Goal: Task Accomplishment & Management: Manage account settings

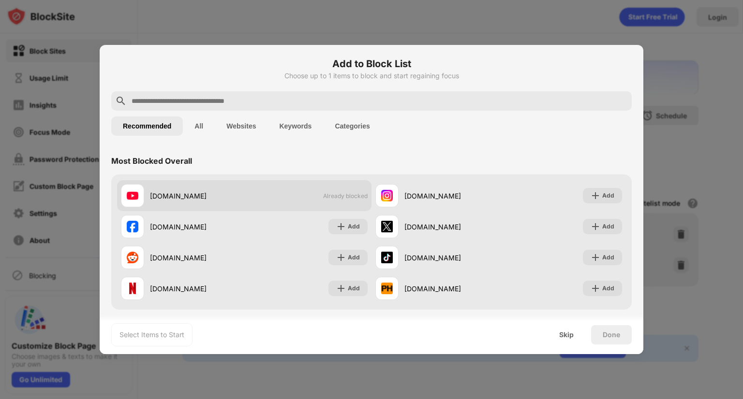
click at [260, 198] on div "youtube.com Already blocked" at bounding box center [244, 195] width 254 height 31
click at [170, 196] on div "youtube.com" at bounding box center [197, 196] width 94 height 10
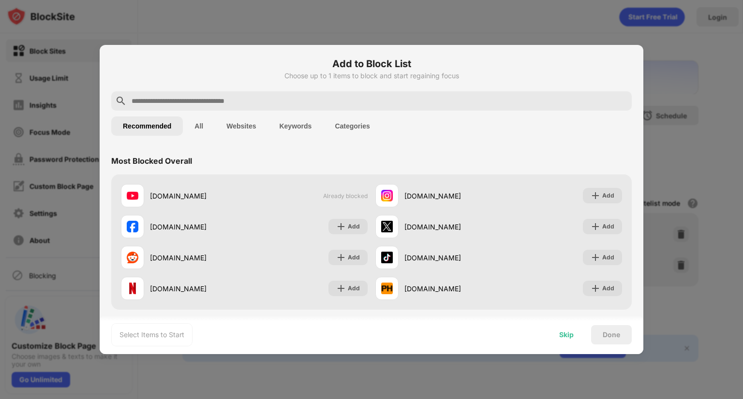
click at [564, 335] on div "Skip" at bounding box center [566, 335] width 15 height 8
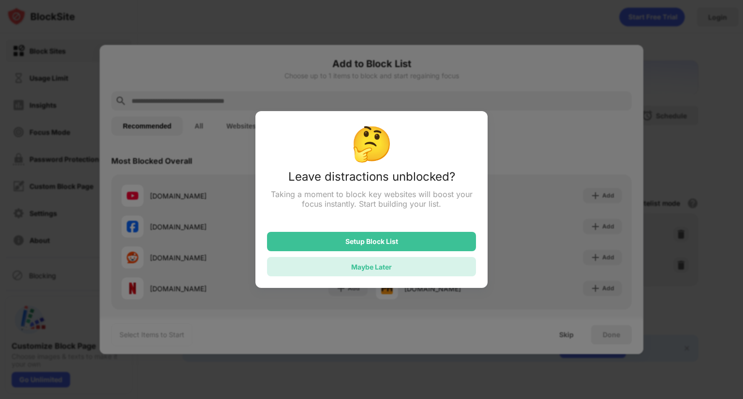
click at [384, 269] on div "Maybe Later" at bounding box center [371, 267] width 41 height 8
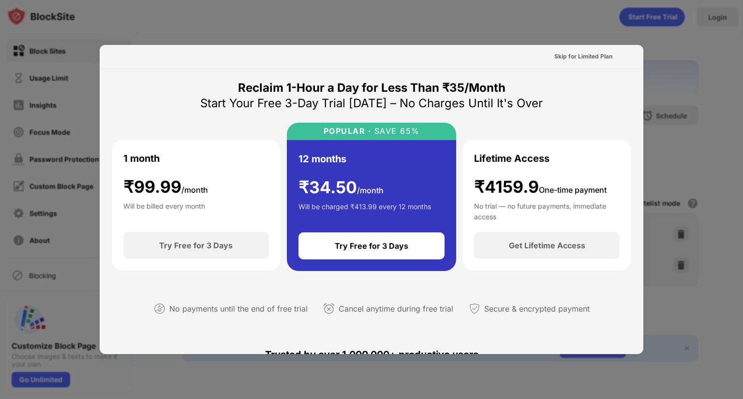
click at [586, 22] on div at bounding box center [371, 199] width 743 height 399
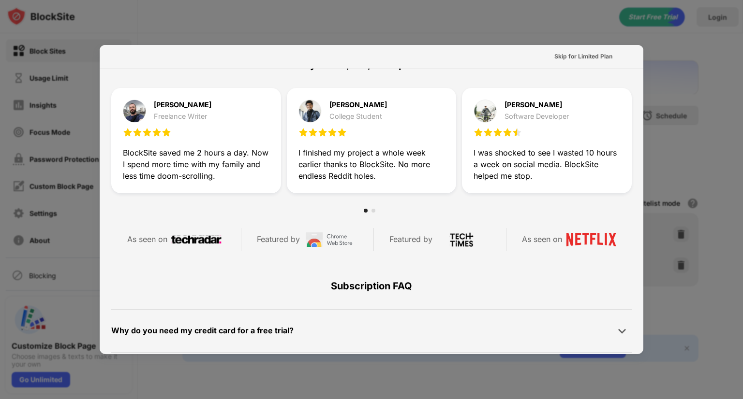
scroll to position [471, 0]
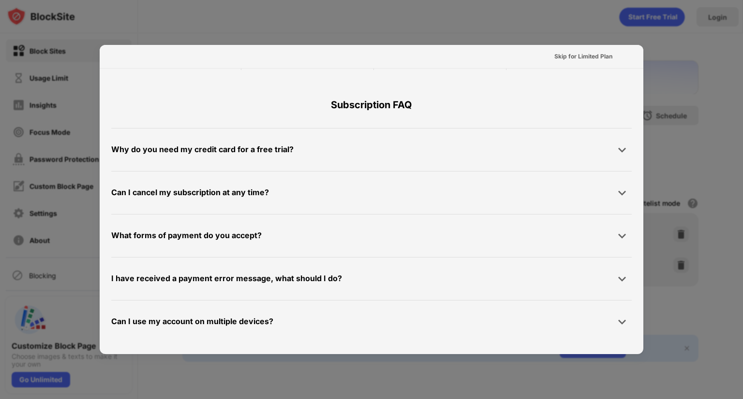
click at [394, 362] on div at bounding box center [371, 199] width 743 height 399
drag, startPoint x: 416, startPoint y: 291, endPoint x: 411, endPoint y: 289, distance: 5.4
click at [0, 147] on div at bounding box center [371, 199] width 743 height 399
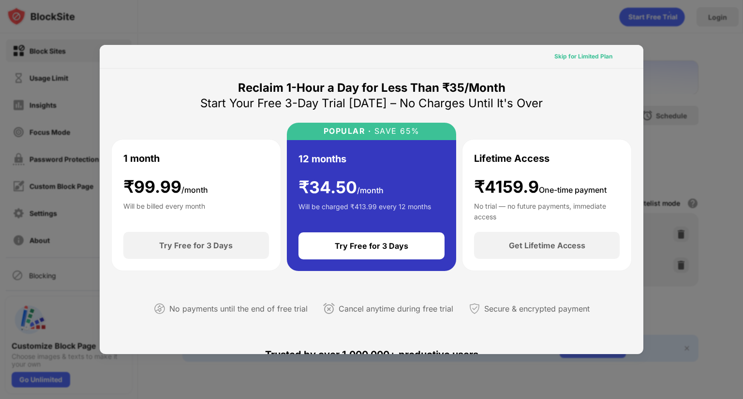
click at [587, 56] on div "Skip for Limited Plan" at bounding box center [583, 57] width 58 height 10
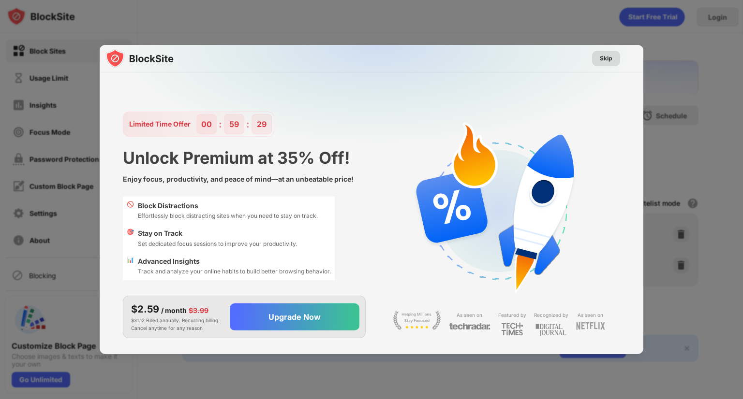
click at [603, 63] on div "Skip" at bounding box center [606, 58] width 28 height 15
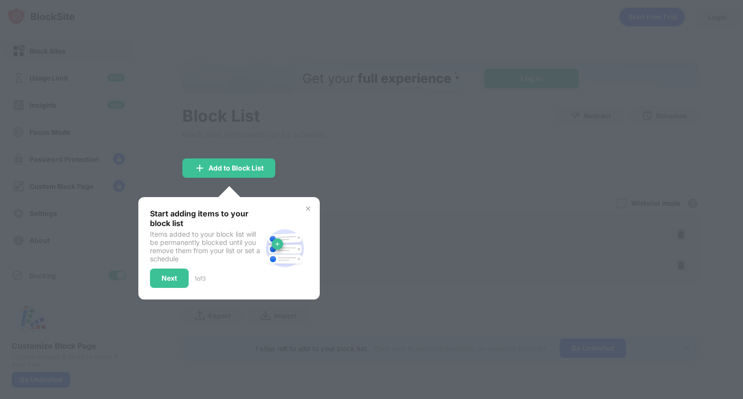
click at [306, 211] on img at bounding box center [308, 209] width 8 height 8
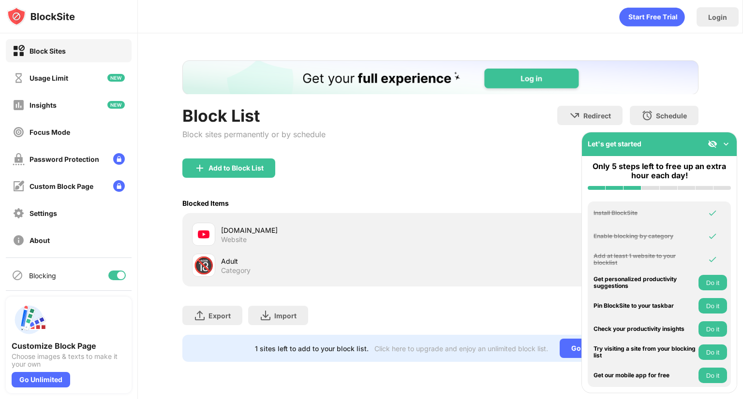
click at [257, 240] on div "youtube.com Website" at bounding box center [330, 234] width 219 height 19
click at [237, 231] on div "youtube.com" at bounding box center [330, 230] width 219 height 10
click at [225, 237] on div "Website" at bounding box center [234, 239] width 26 height 9
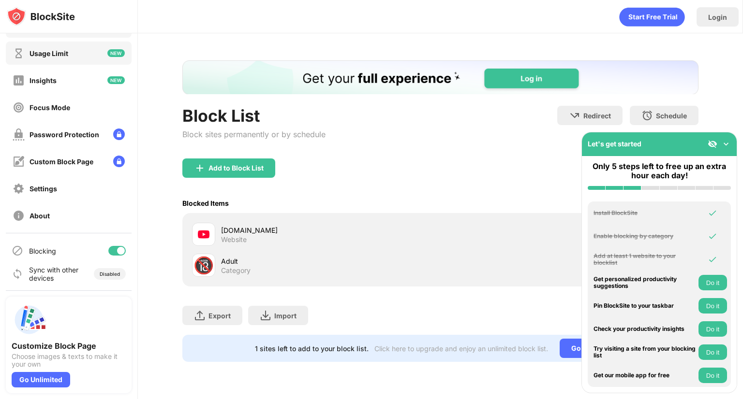
scroll to position [25, 0]
click at [117, 250] on div at bounding box center [121, 251] width 8 height 8
click at [402, 28] on div "Login" at bounding box center [440, 14] width 604 height 29
click at [323, 226] on div "youtube.com" at bounding box center [330, 230] width 219 height 10
